Goal: Information Seeking & Learning: Learn about a topic

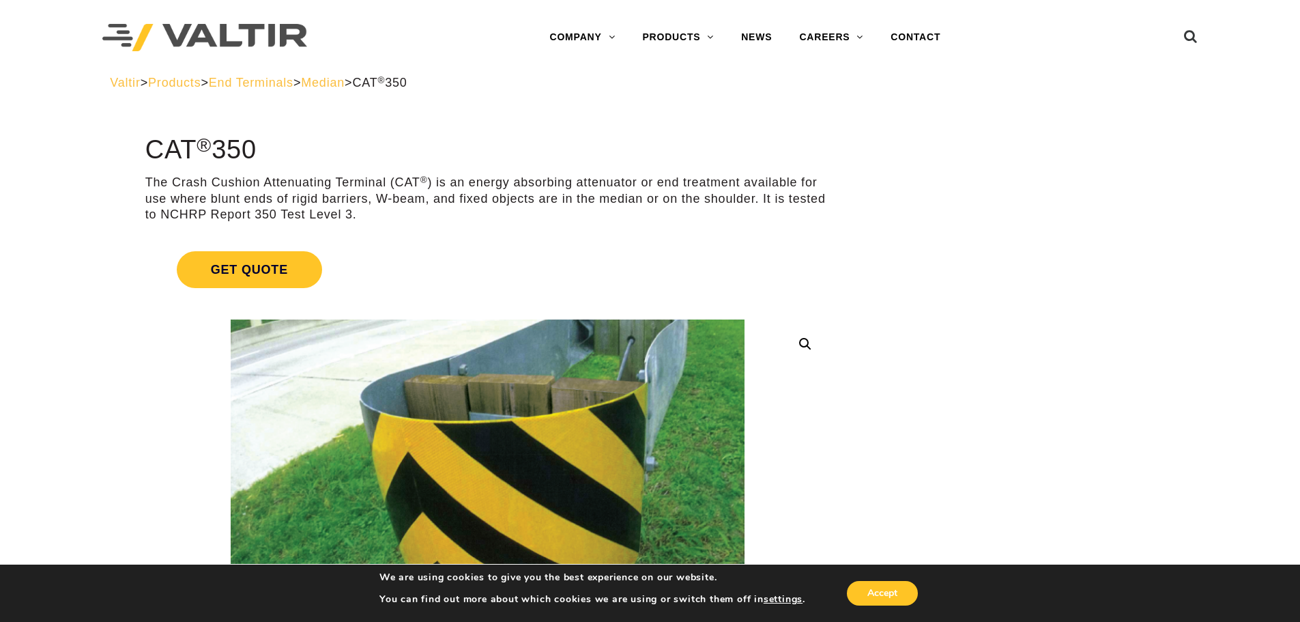
click at [345, 88] on span "Median" at bounding box center [323, 83] width 44 height 14
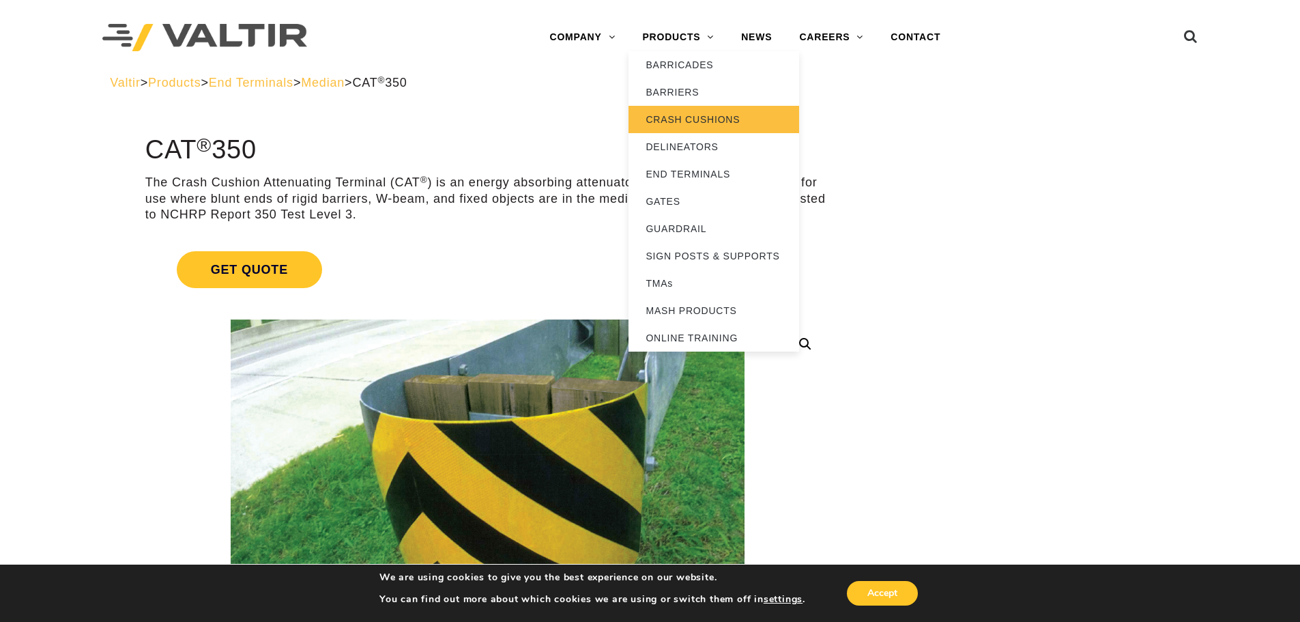
click at [705, 129] on link "CRASH CUSHIONS" at bounding box center [713, 119] width 171 height 27
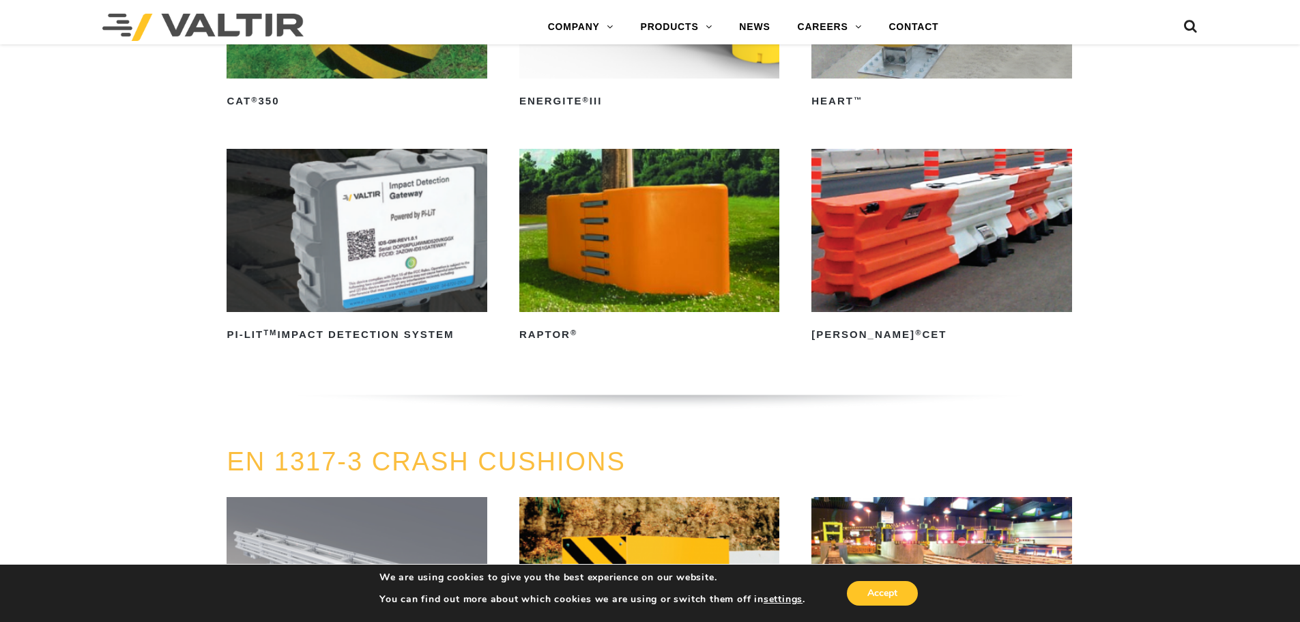
scroll to position [3821, 0]
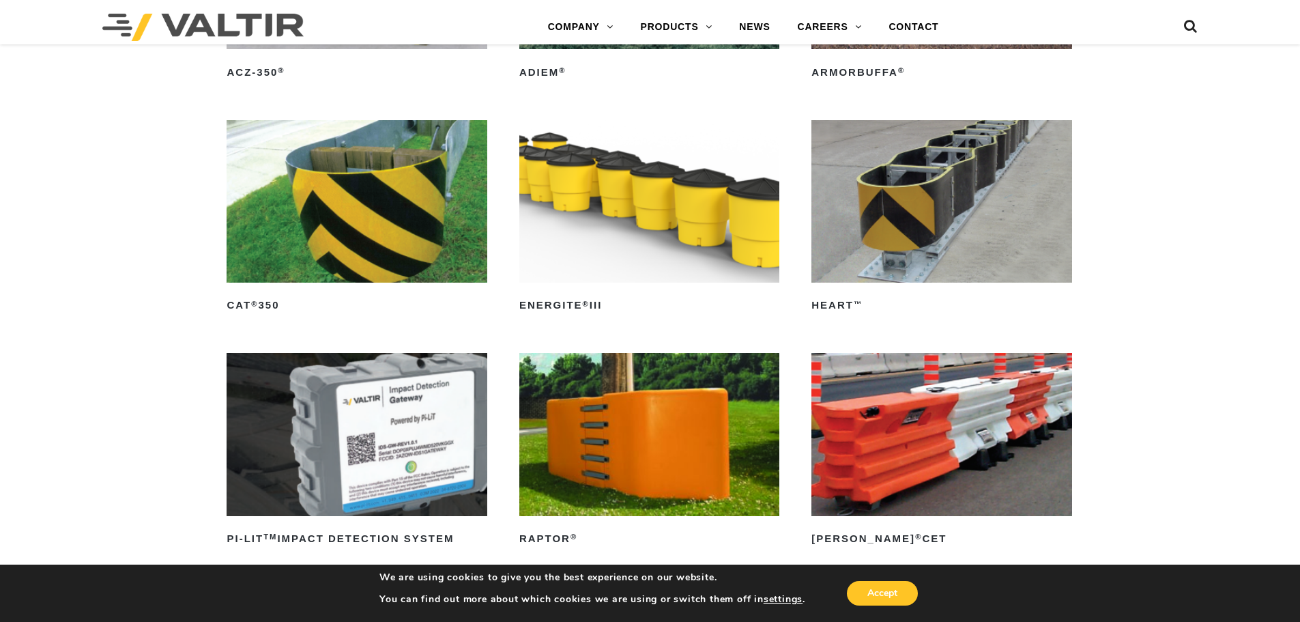
click at [383, 200] on img at bounding box center [357, 201] width 260 height 162
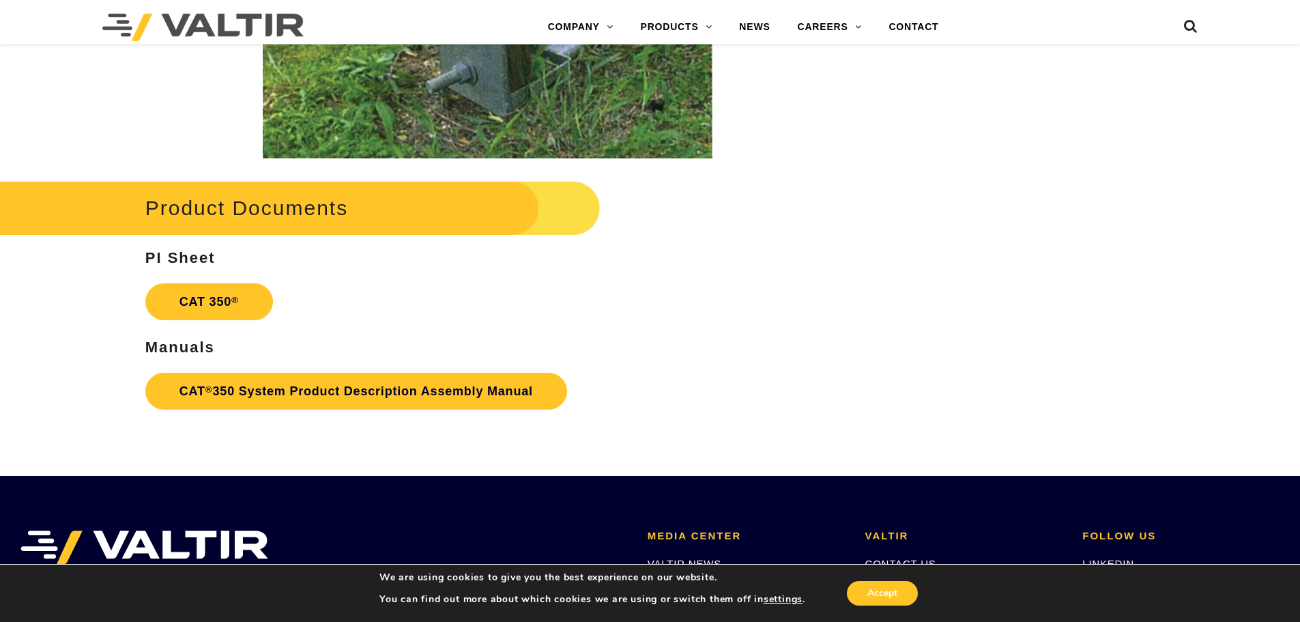
scroll to position [2525, 0]
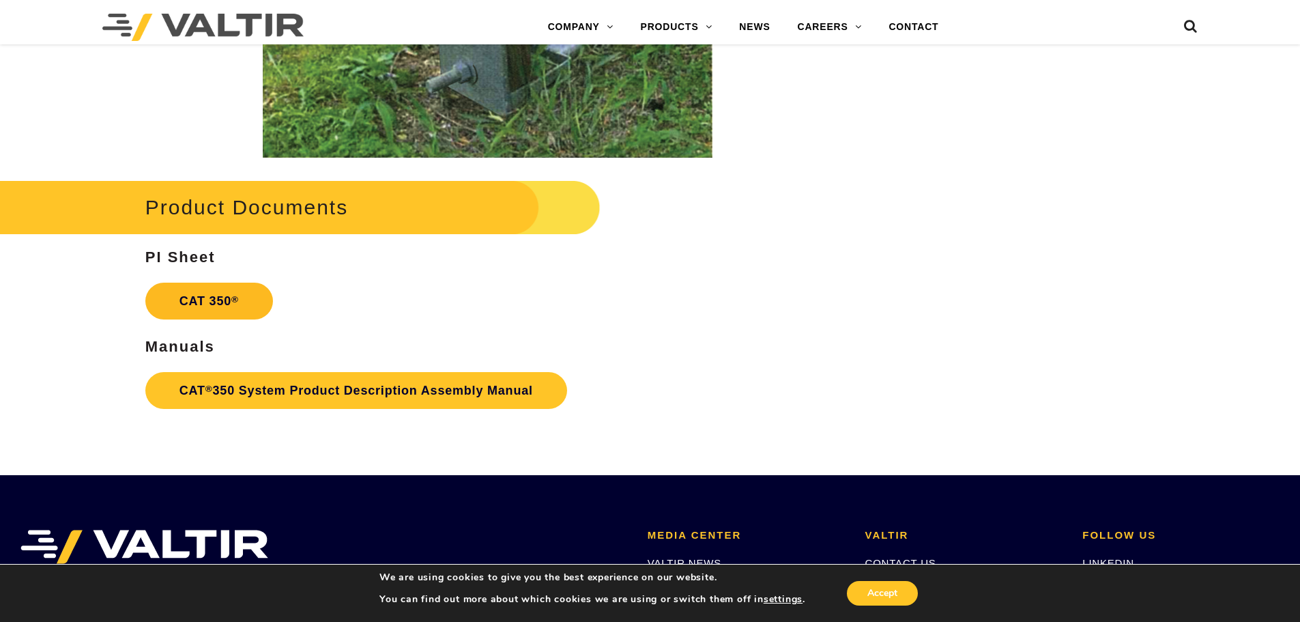
click at [246, 290] on link "CAT 350 ®" at bounding box center [209, 300] width 128 height 37
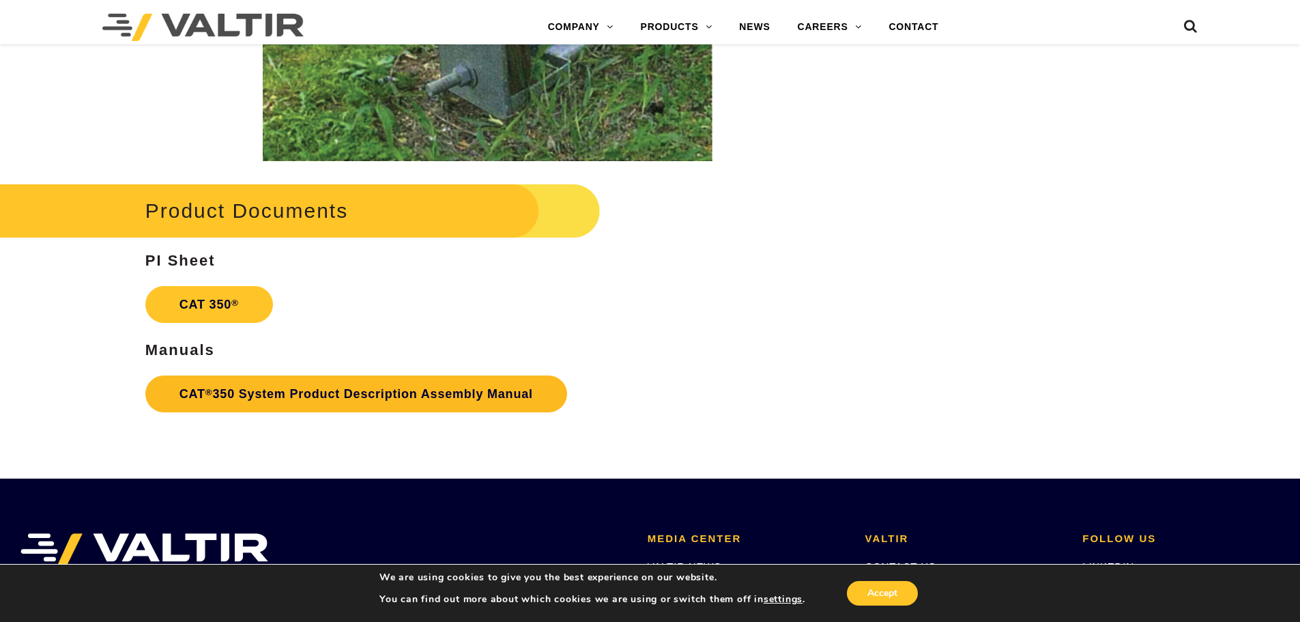
click at [263, 401] on link "CAT ® 350 System Product Description Assembly Manual" at bounding box center [356, 393] width 422 height 37
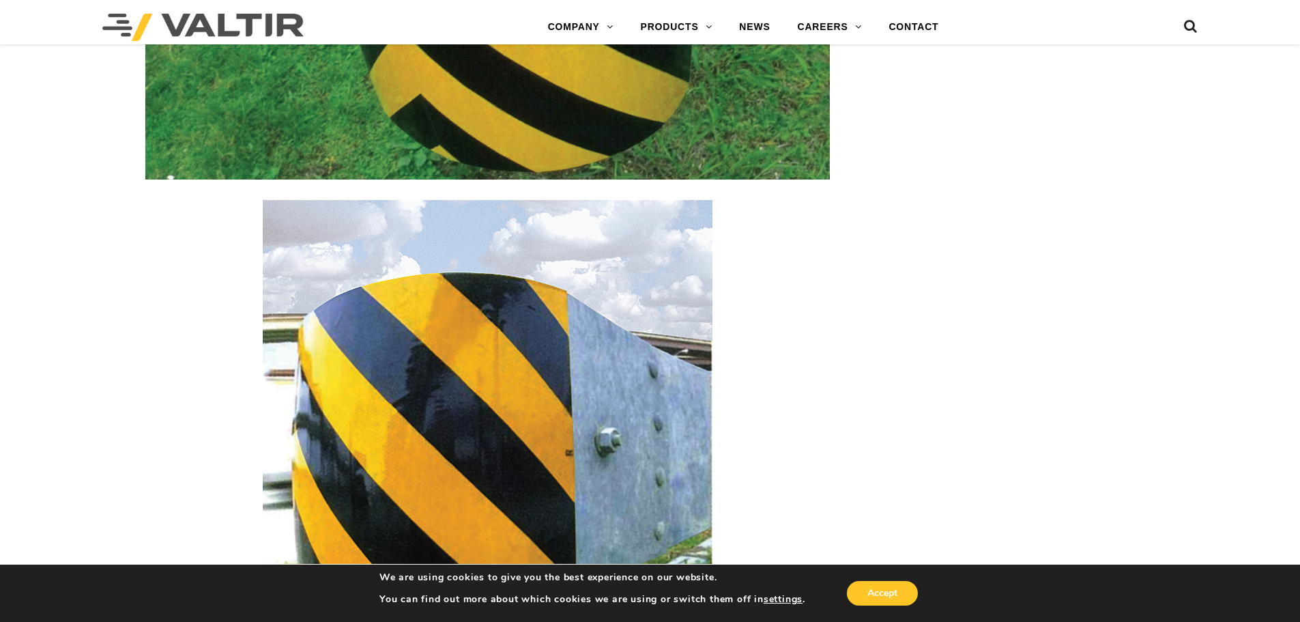
scroll to position [1774, 0]
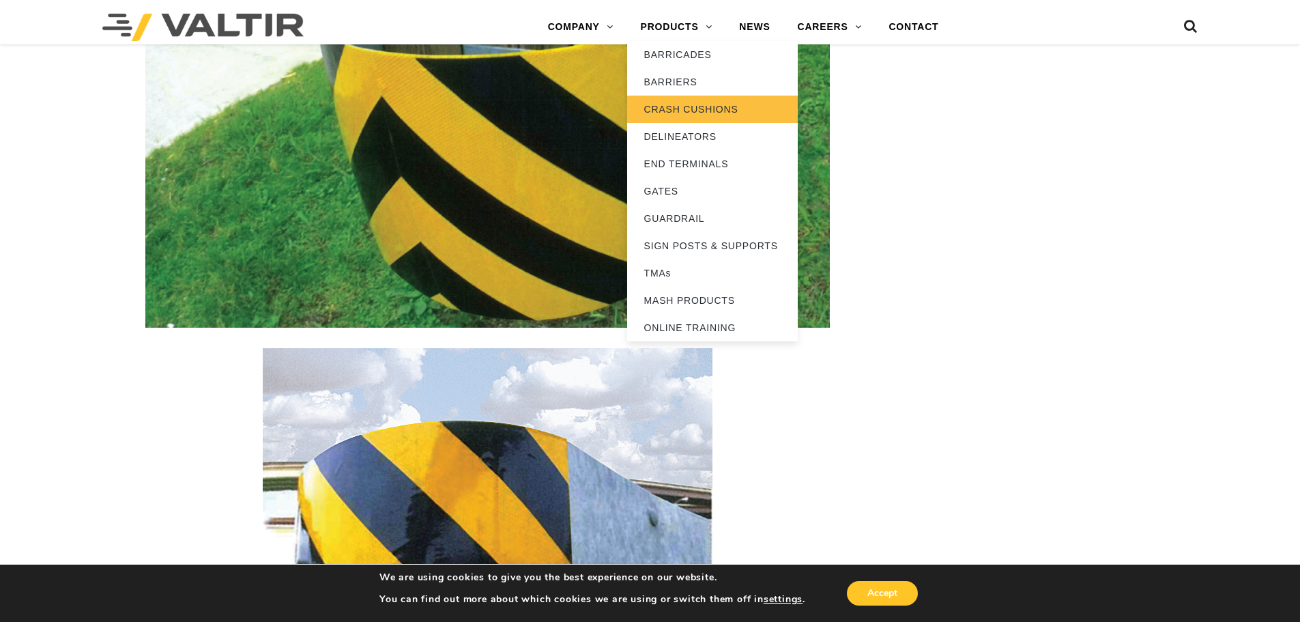
click at [702, 108] on link "CRASH CUSHIONS" at bounding box center [712, 109] width 171 height 27
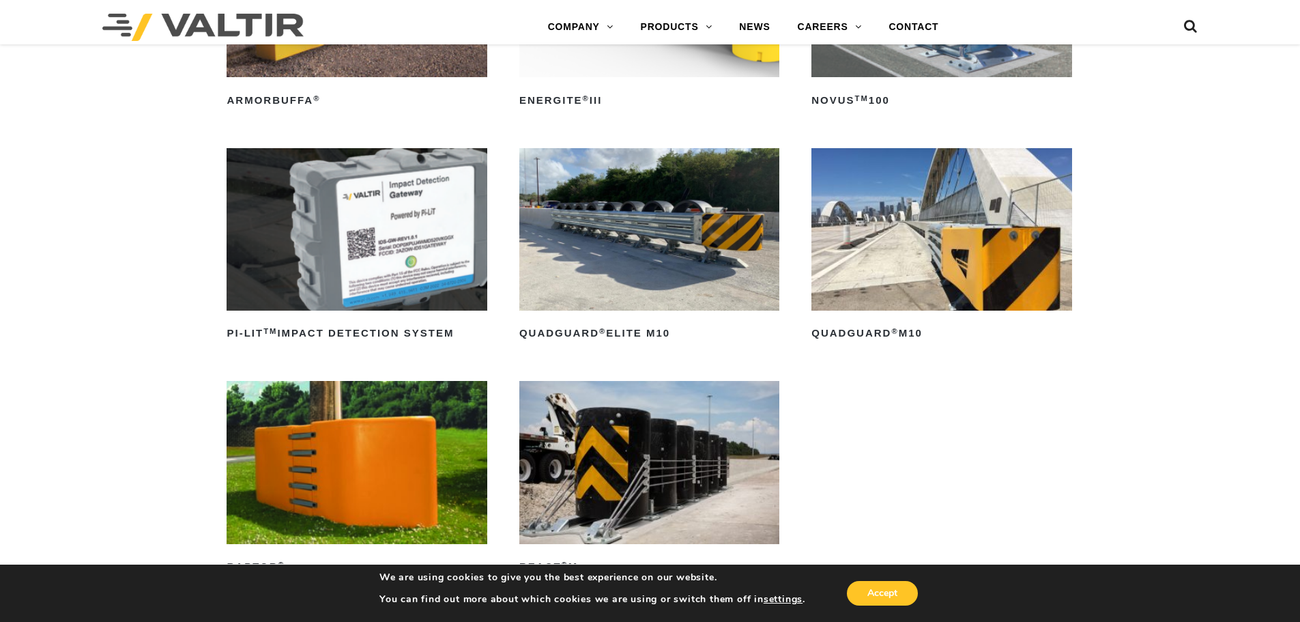
scroll to position [341, 0]
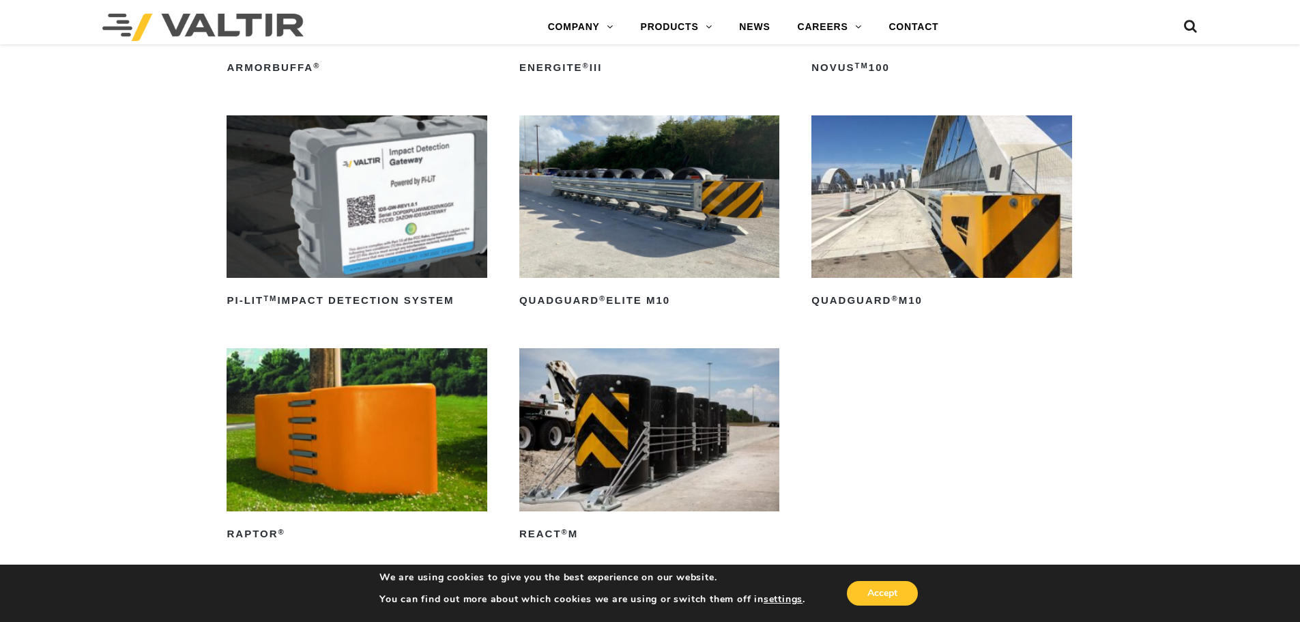
click at [1031, 220] on img at bounding box center [941, 196] width 260 height 162
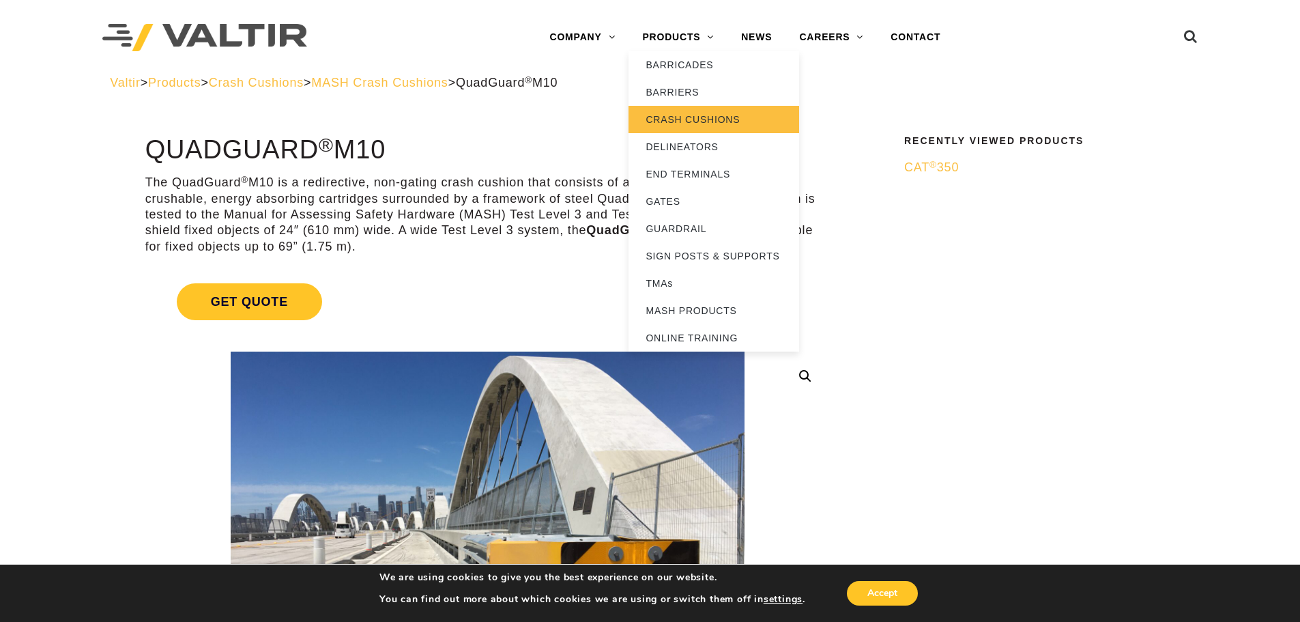
click at [682, 121] on link "CRASH CUSHIONS" at bounding box center [713, 119] width 171 height 27
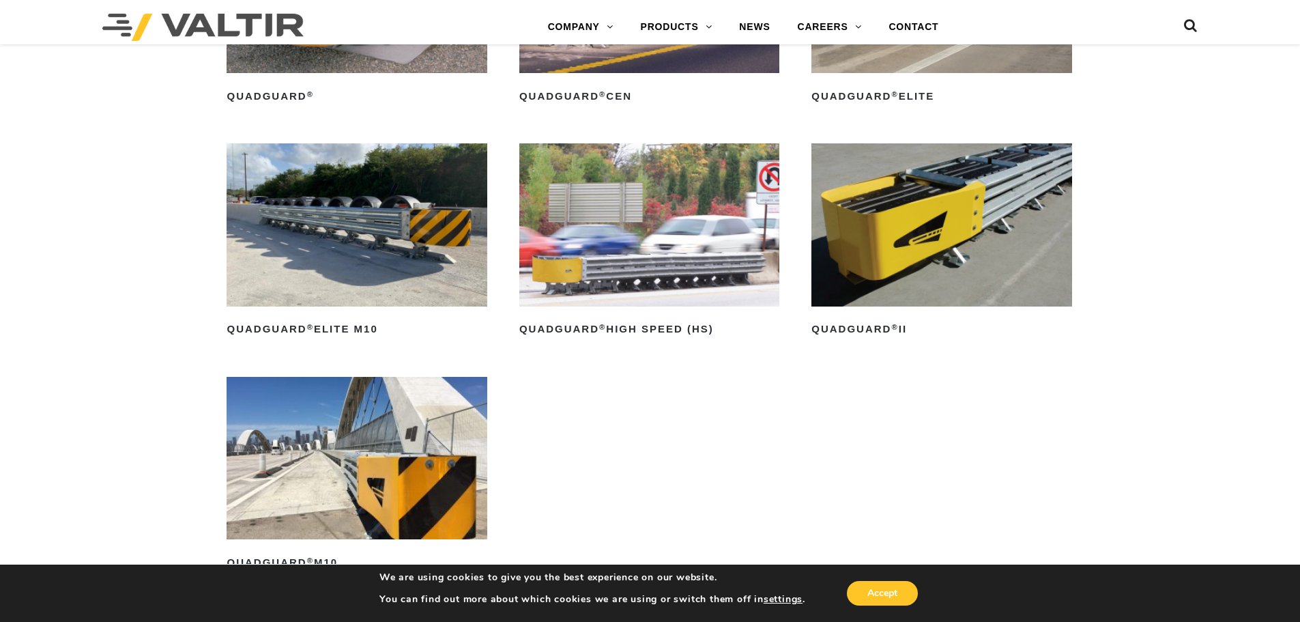
scroll to position [1160, 0]
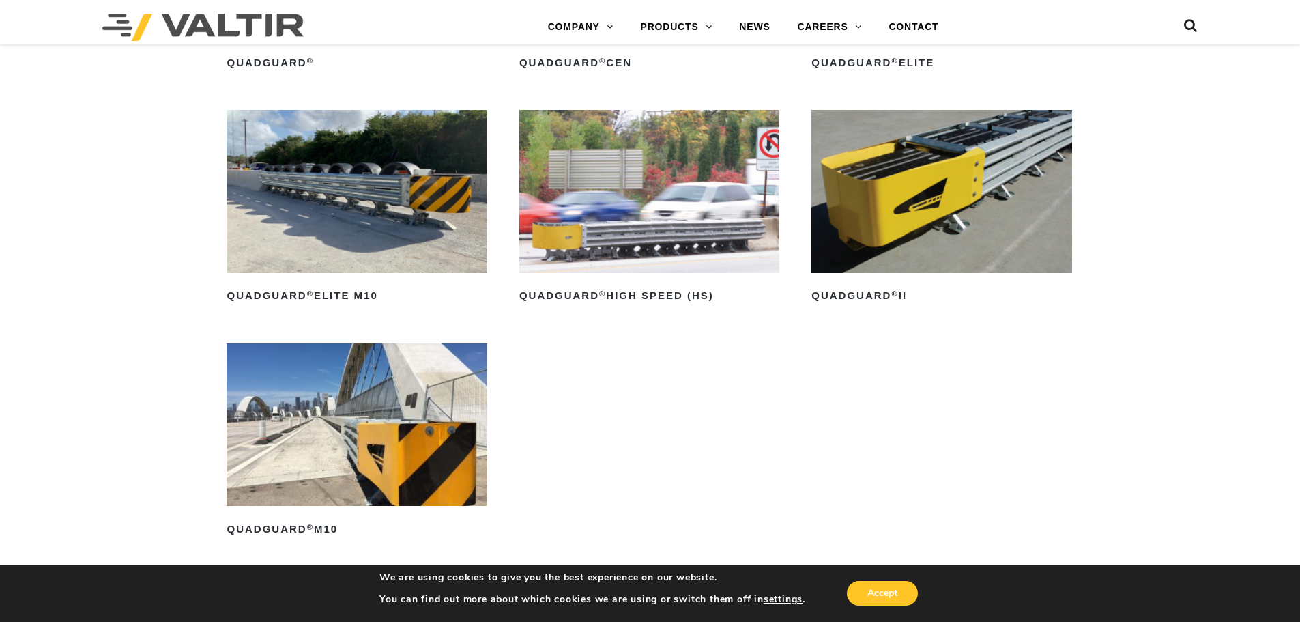
click at [885, 171] on img at bounding box center [941, 191] width 260 height 162
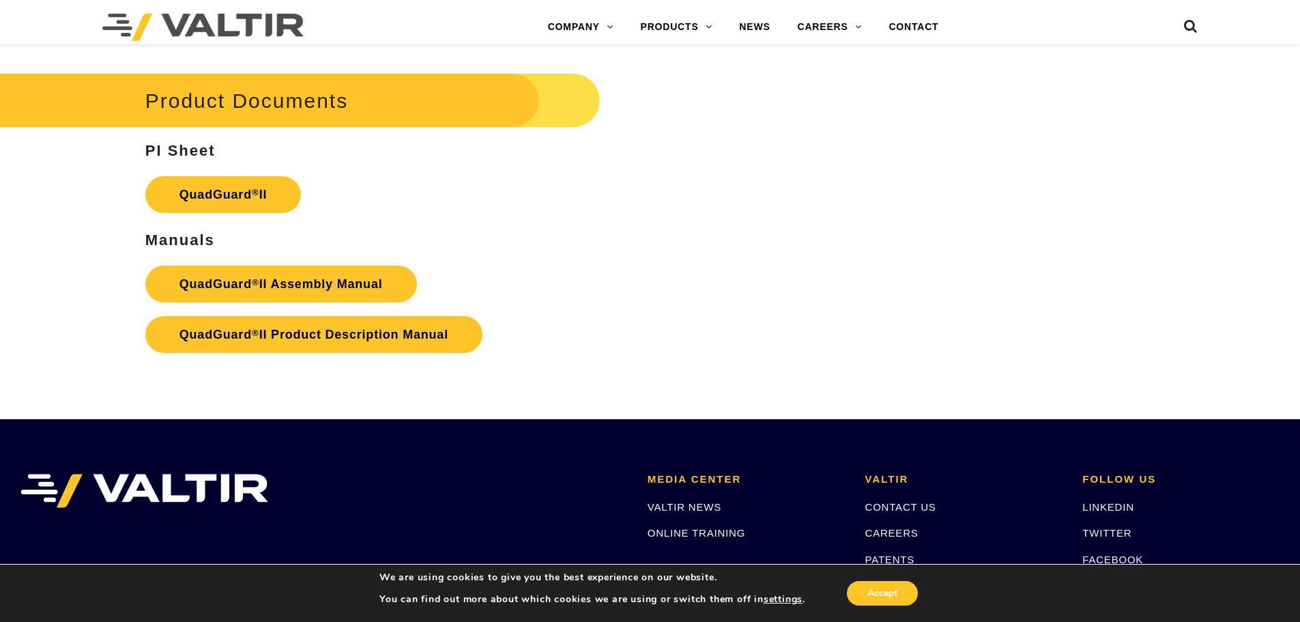
scroll to position [2729, 0]
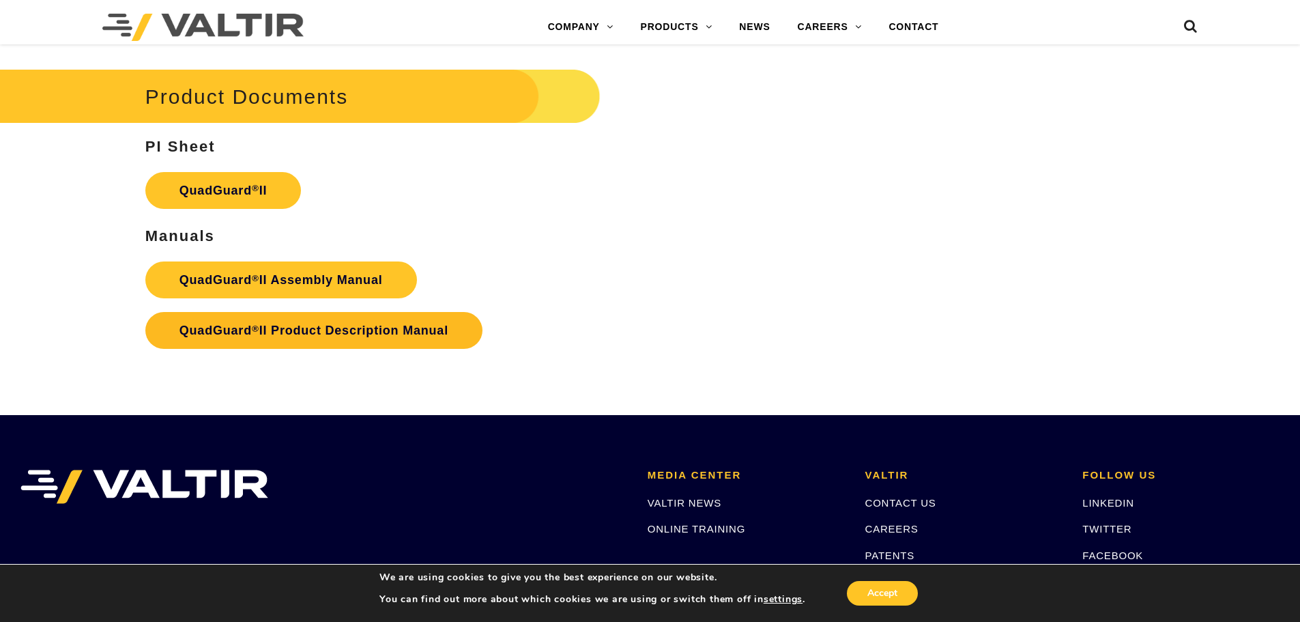
click at [345, 324] on link "QuadGuard ® II Product Description Manual" at bounding box center [313, 330] width 337 height 37
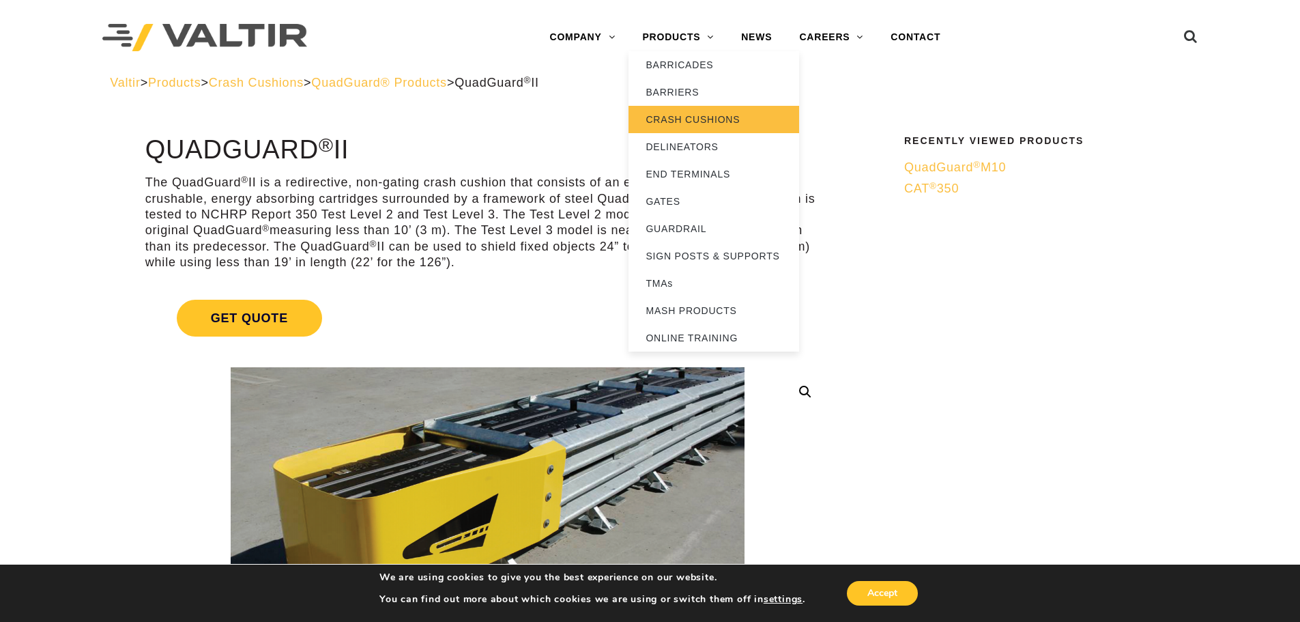
click at [707, 116] on link "CRASH CUSHIONS" at bounding box center [713, 119] width 171 height 27
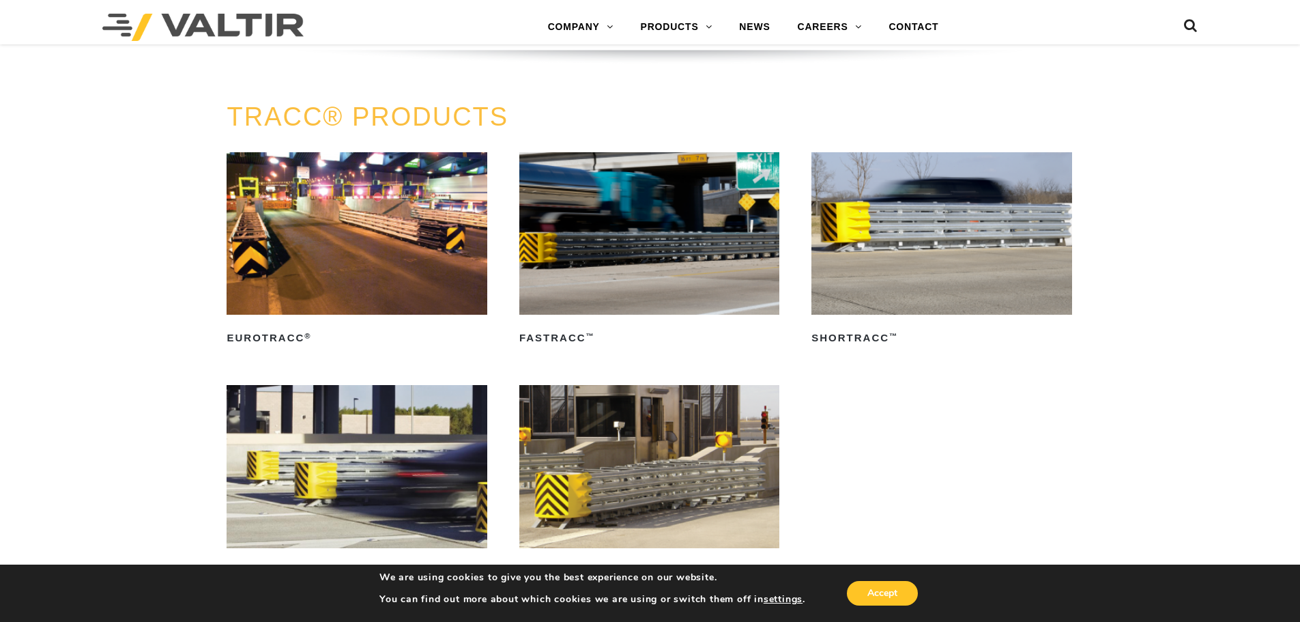
scroll to position [2388, 0]
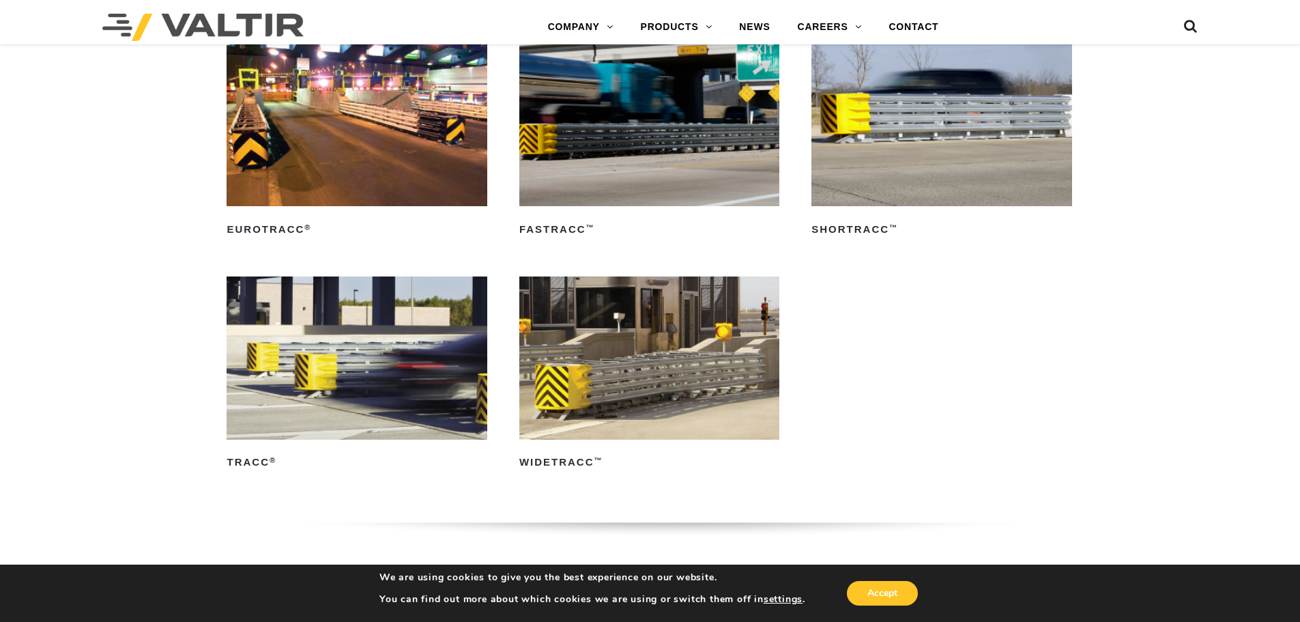
click at [400, 399] on img at bounding box center [357, 357] width 260 height 162
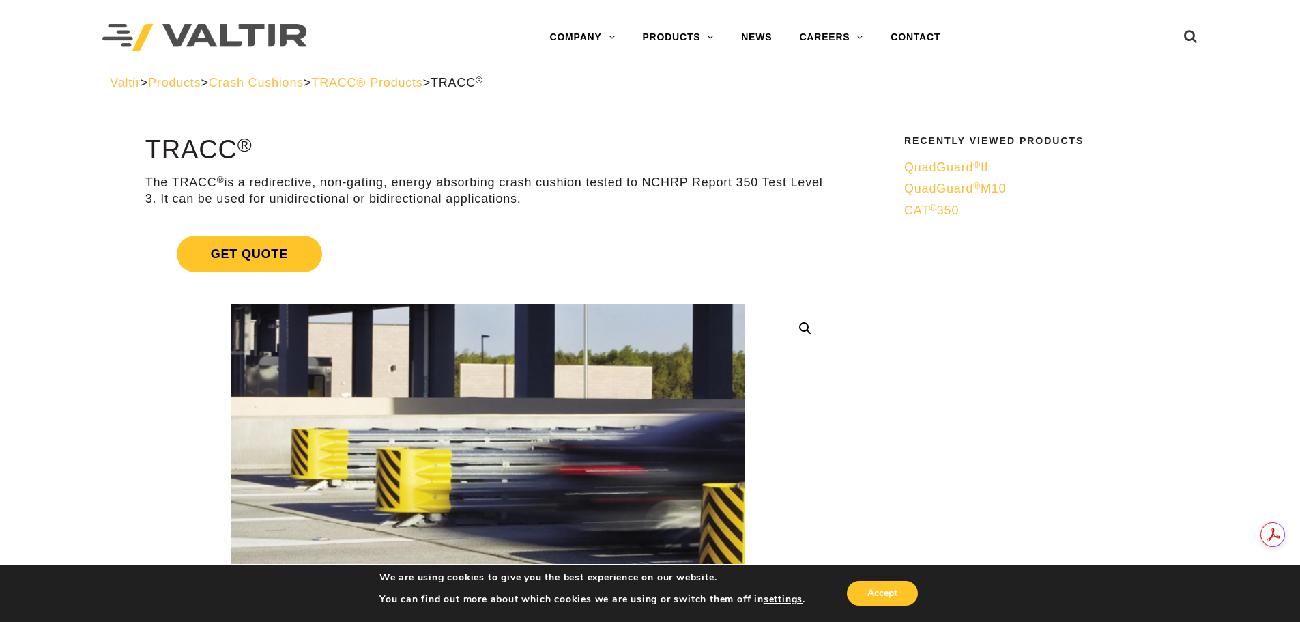
click at [949, 162] on span "QuadGuard ® II" at bounding box center [946, 167] width 85 height 14
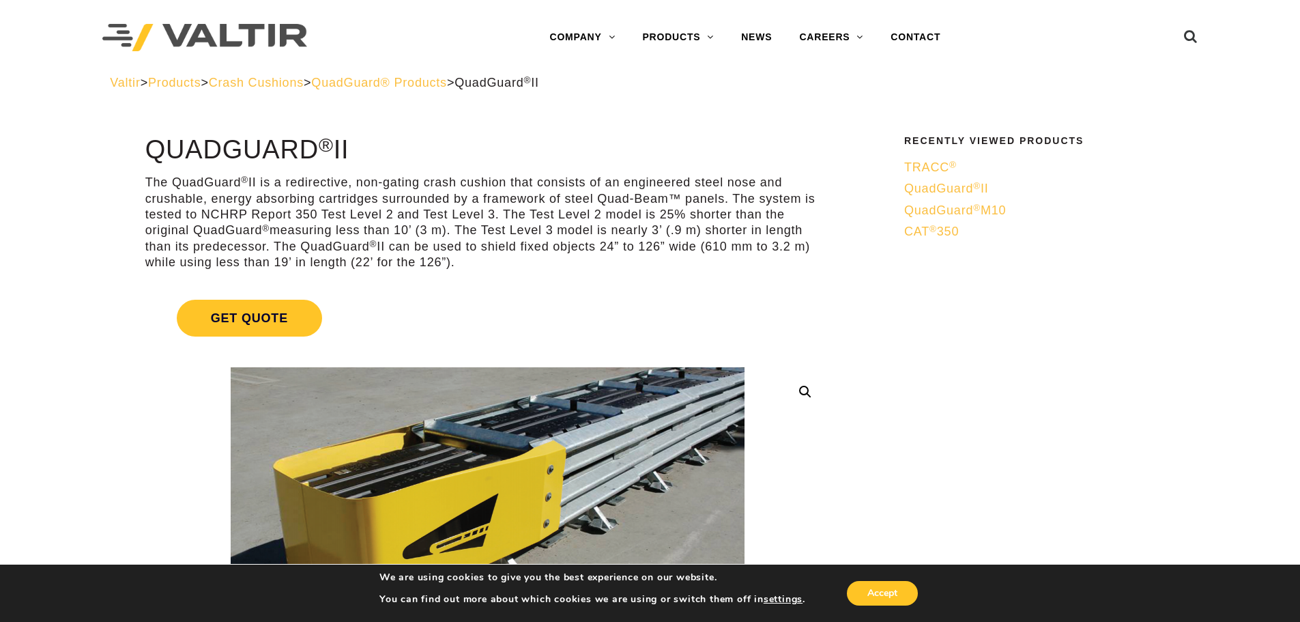
click at [936, 164] on span "TRACC ®" at bounding box center [930, 167] width 53 height 14
